Goal: Task Accomplishment & Management: Use online tool/utility

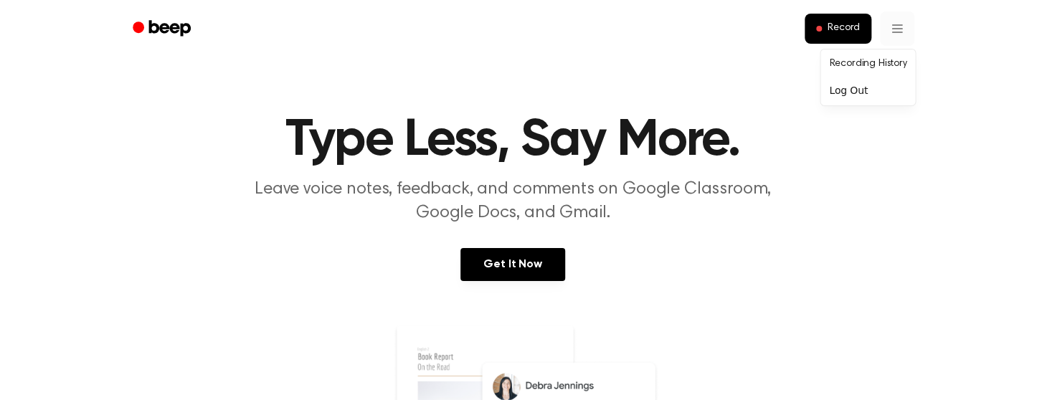
click at [861, 65] on link "Recording History" at bounding box center [868, 64] width 89 height 24
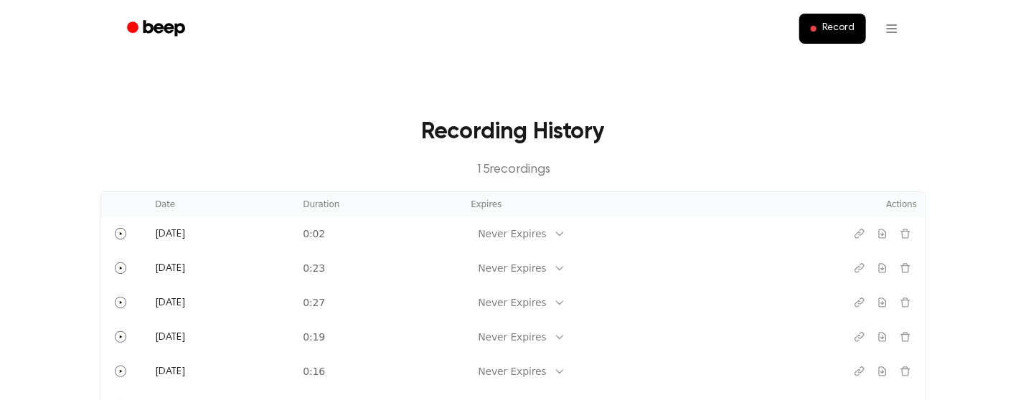
click at [815, 13] on ul "Record" at bounding box center [558, 28] width 699 height 34
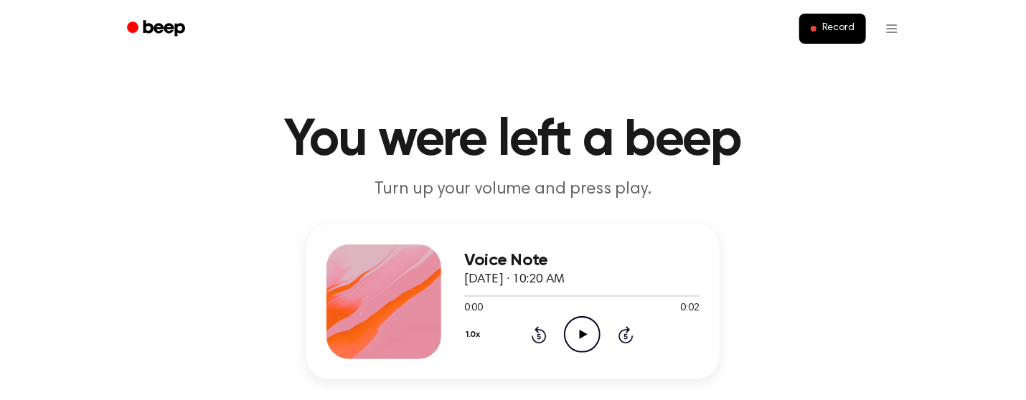
click at [578, 338] on icon "Play Audio" at bounding box center [582, 334] width 37 height 37
